Goal: Task Accomplishment & Management: Use online tool/utility

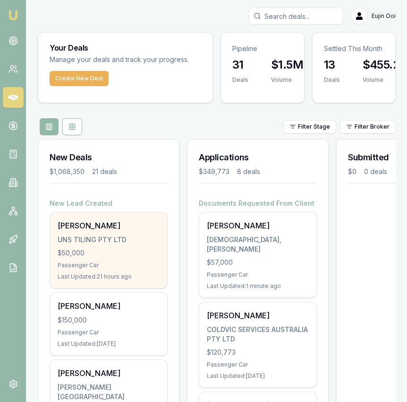
click at [135, 237] on div "UNS TILING PTY LTD" at bounding box center [109, 239] width 102 height 9
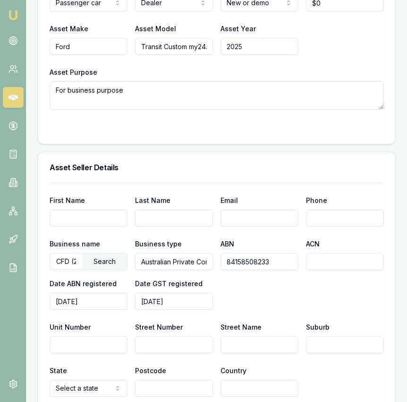
scroll to position [526, 0]
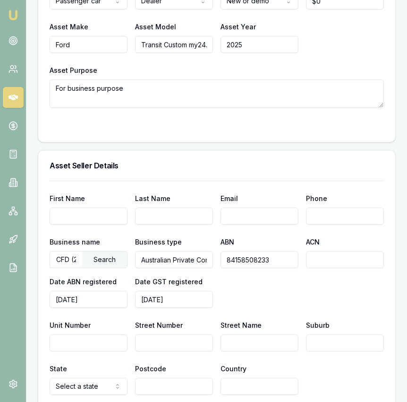
click at [264, 257] on input "84158508233" at bounding box center [260, 259] width 78 height 17
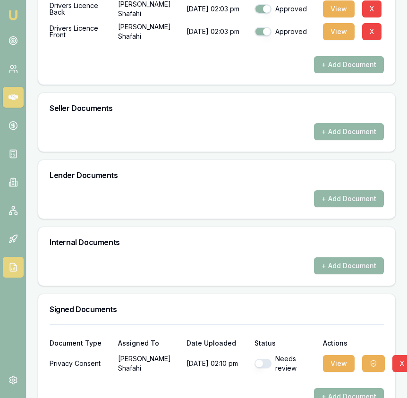
scroll to position [475, 0]
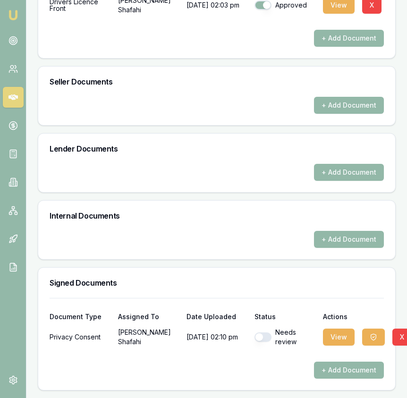
click at [264, 336] on button "button" at bounding box center [263, 337] width 17 height 9
checkbox input "true"
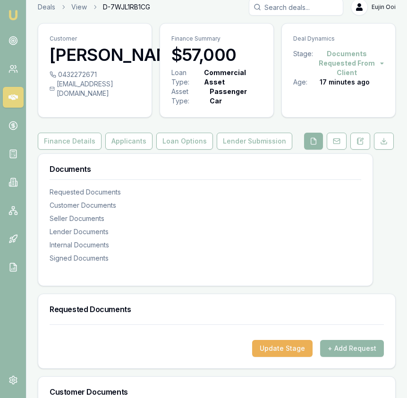
scroll to position [0, 0]
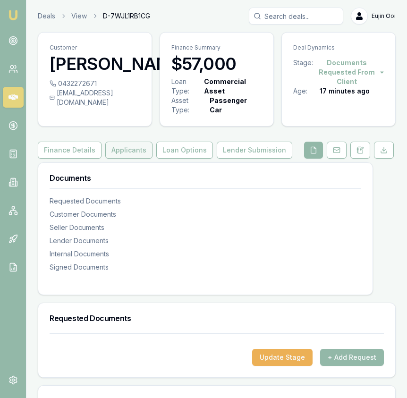
click at [136, 154] on button "Applicants" at bounding box center [128, 150] width 47 height 17
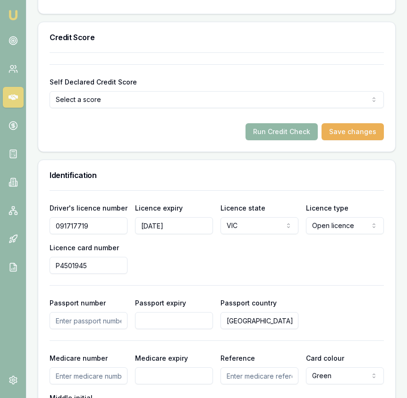
click at [278, 137] on button "Run Credit Check" at bounding box center [282, 131] width 72 height 17
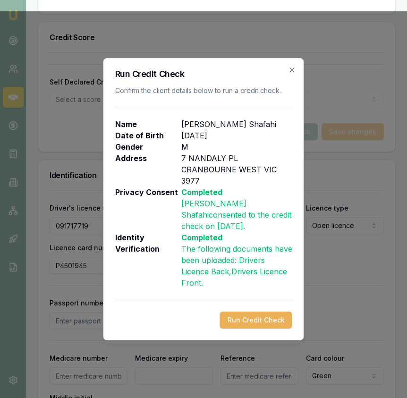
scroll to position [638, 0]
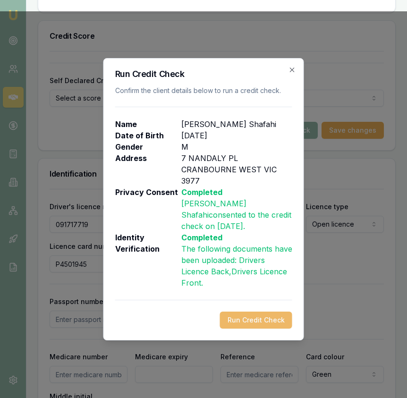
click at [250, 313] on button "Run Credit Check" at bounding box center [256, 320] width 72 height 17
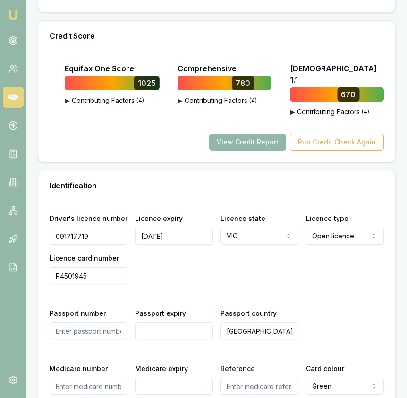
click at [234, 140] on button "View Credit Report" at bounding box center [247, 142] width 77 height 17
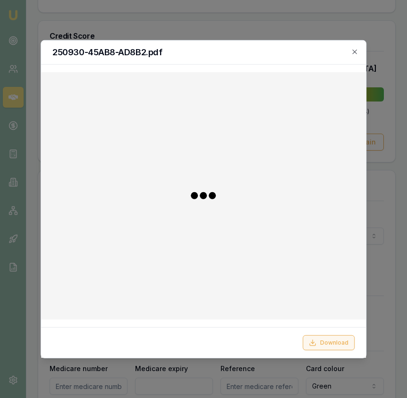
click at [347, 347] on button "Download" at bounding box center [329, 342] width 52 height 15
click at [21, 13] on div at bounding box center [203, 199] width 407 height 398
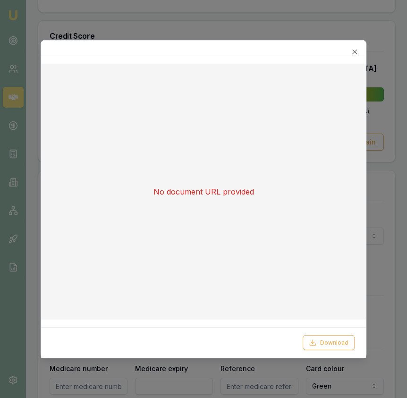
click at [17, 14] on div at bounding box center [203, 199] width 407 height 398
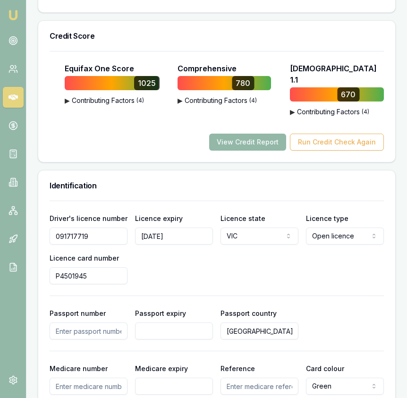
click at [15, 14] on img at bounding box center [13, 14] width 11 height 11
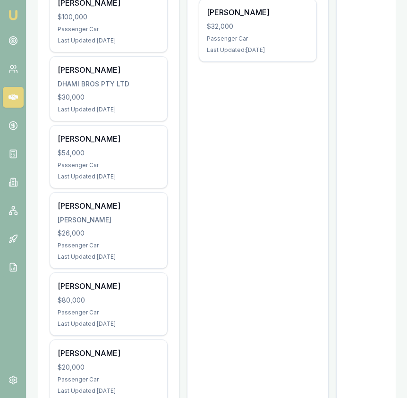
scroll to position [752, 0]
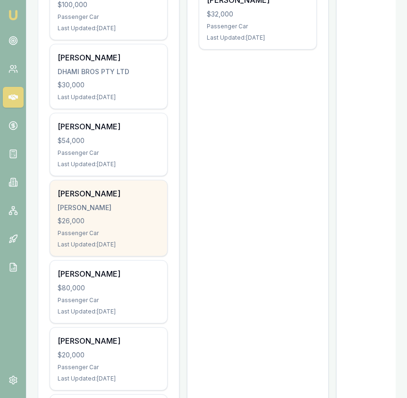
click at [115, 230] on div "Passenger Car" at bounding box center [109, 234] width 102 height 8
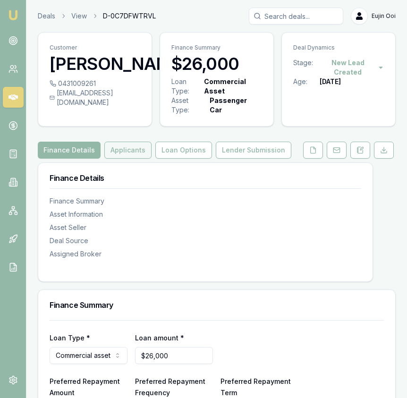
click at [131, 148] on button "Applicants" at bounding box center [127, 150] width 47 height 17
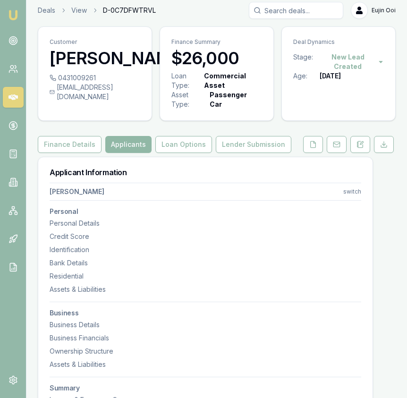
scroll to position [7, 0]
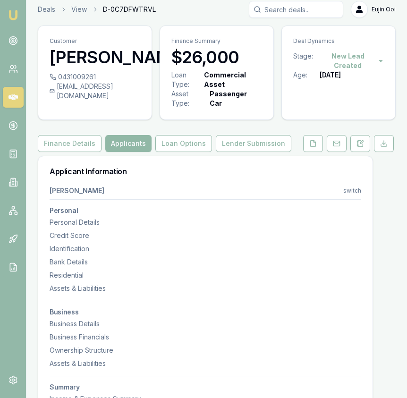
click at [131, 148] on button "Applicants" at bounding box center [128, 143] width 46 height 17
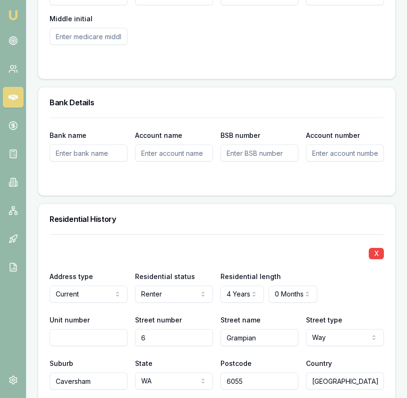
scroll to position [0, 0]
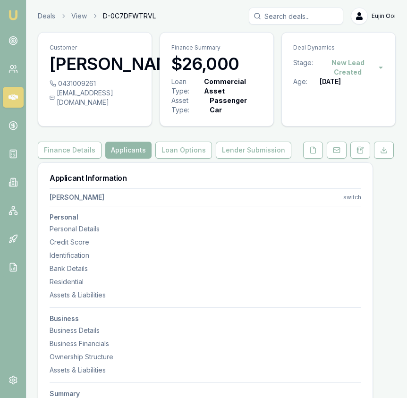
click at [103, 88] on div "0431009261" at bounding box center [95, 83] width 91 height 9
drag, startPoint x: 103, startPoint y: 102, endPoint x: 96, endPoint y: 101, distance: 7.1
click at [96, 88] on div "0431009261" at bounding box center [95, 83] width 91 height 9
copy div "0431009261"
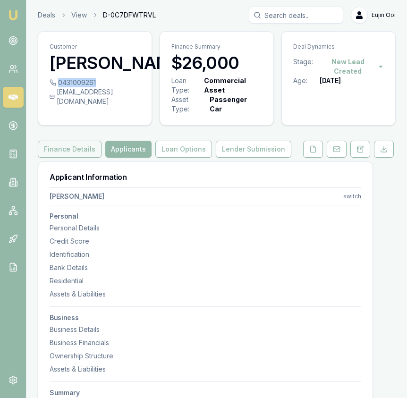
click at [86, 149] on button "Finance Details" at bounding box center [70, 149] width 64 height 17
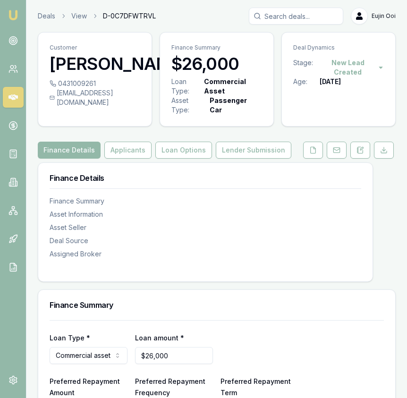
click at [135, 107] on div "[EMAIL_ADDRESS][DOMAIN_NAME]" at bounding box center [95, 97] width 91 height 19
copy div "[EMAIL_ADDRESS][DOMAIN_NAME]"
drag, startPoint x: 277, startPoint y: 340, endPoint x: 313, endPoint y: 155, distance: 187.6
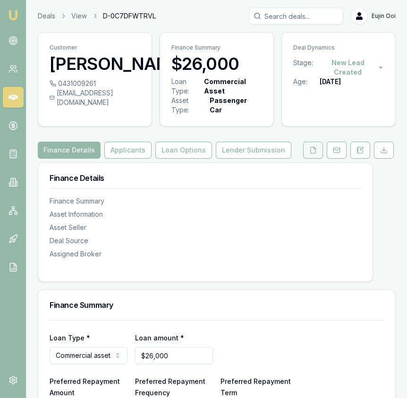
click at [313, 153] on icon at bounding box center [313, 150] width 5 height 6
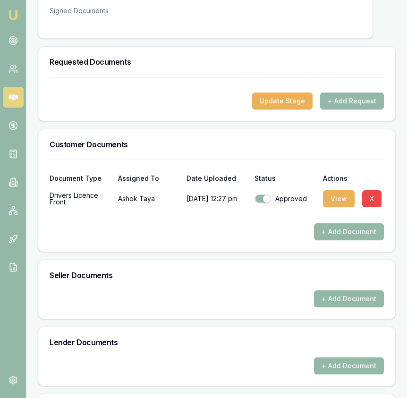
scroll to position [260, 0]
